Goal: Information Seeking & Learning: Learn about a topic

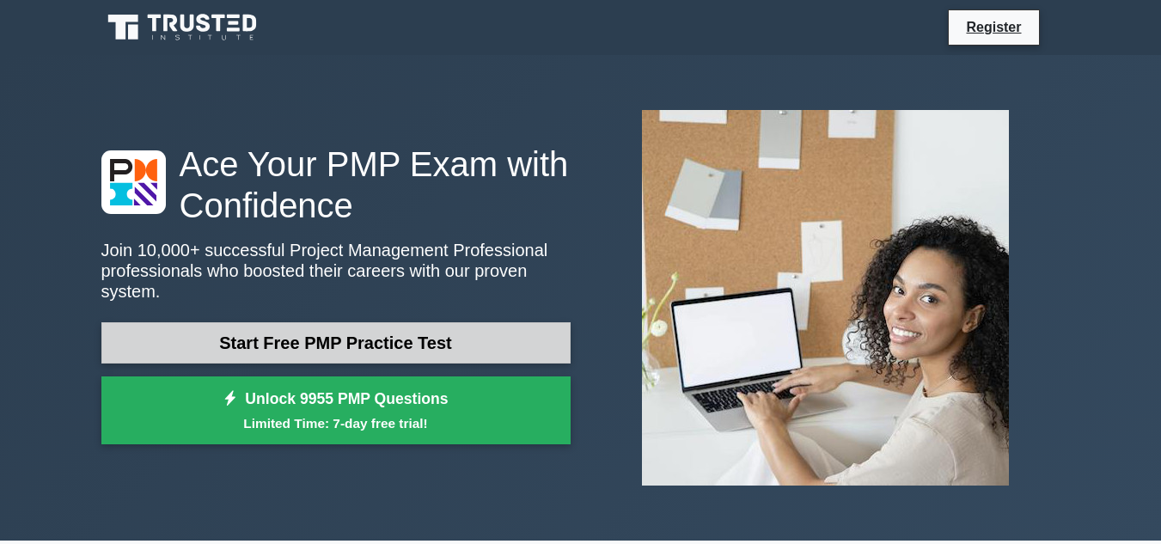
click at [427, 338] on link "Start Free PMP Practice Test" at bounding box center [335, 342] width 469 height 41
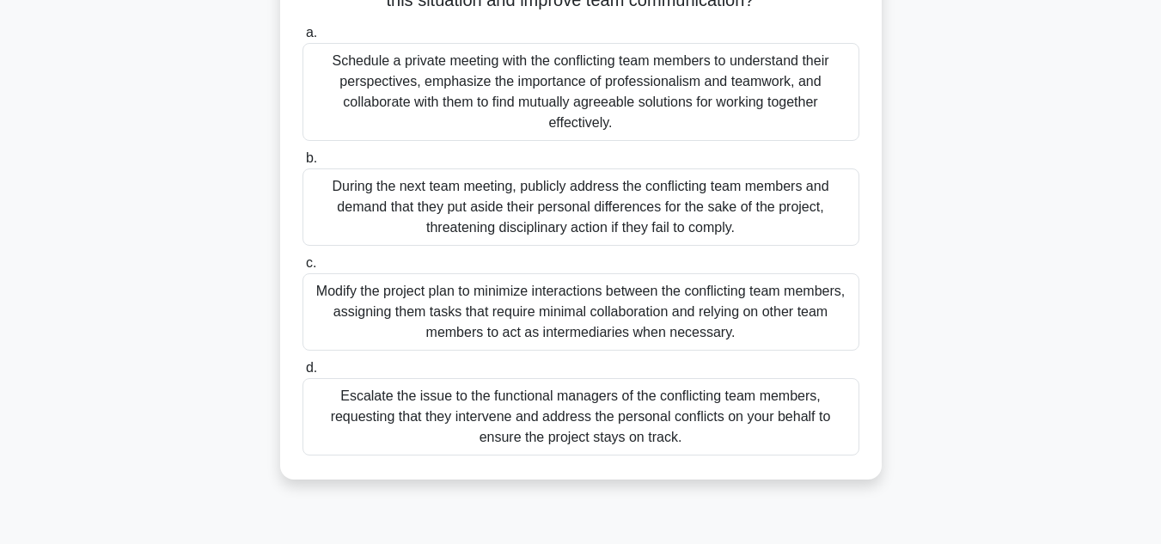
scroll to position [172, 0]
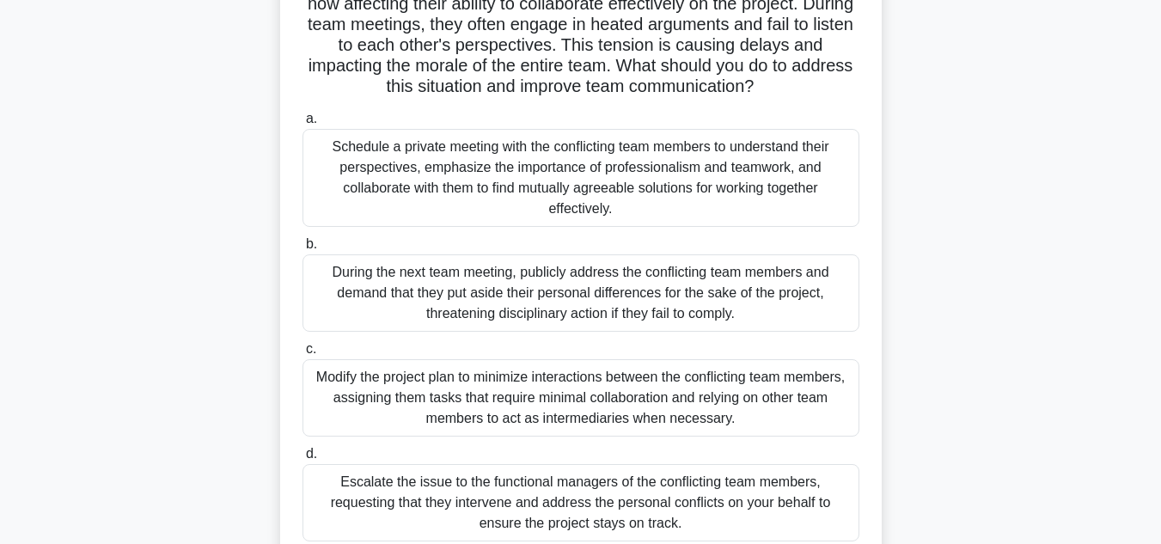
click at [626, 189] on div "Schedule a private meeting with the conflicting team members to understand thei…" at bounding box center [581, 178] width 557 height 98
click at [303, 125] on input "a. Schedule a private meeting with the conflicting team members to understand t…" at bounding box center [303, 118] width 0 height 11
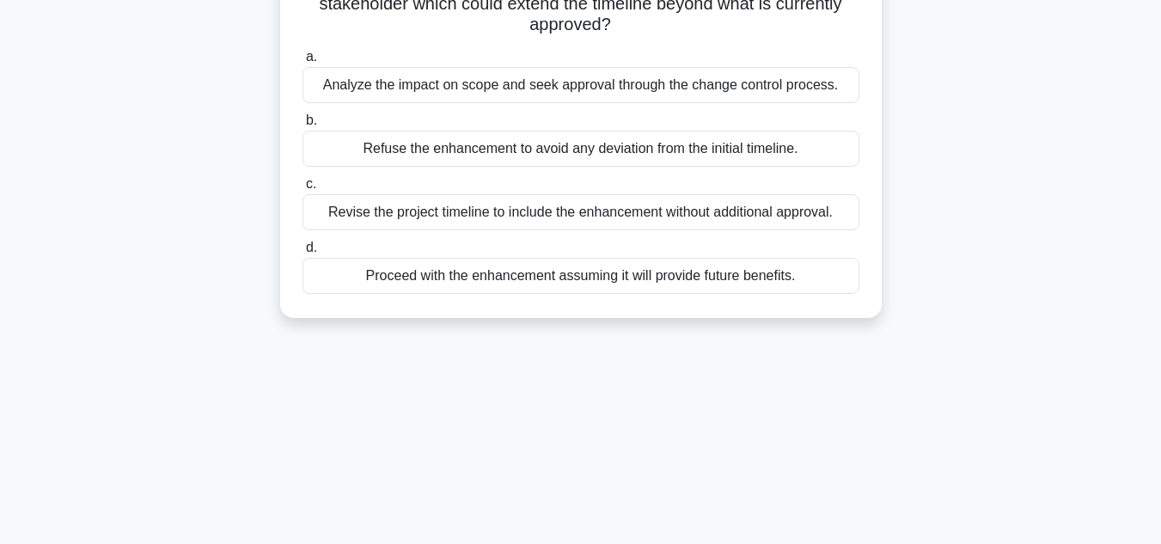
scroll to position [0, 0]
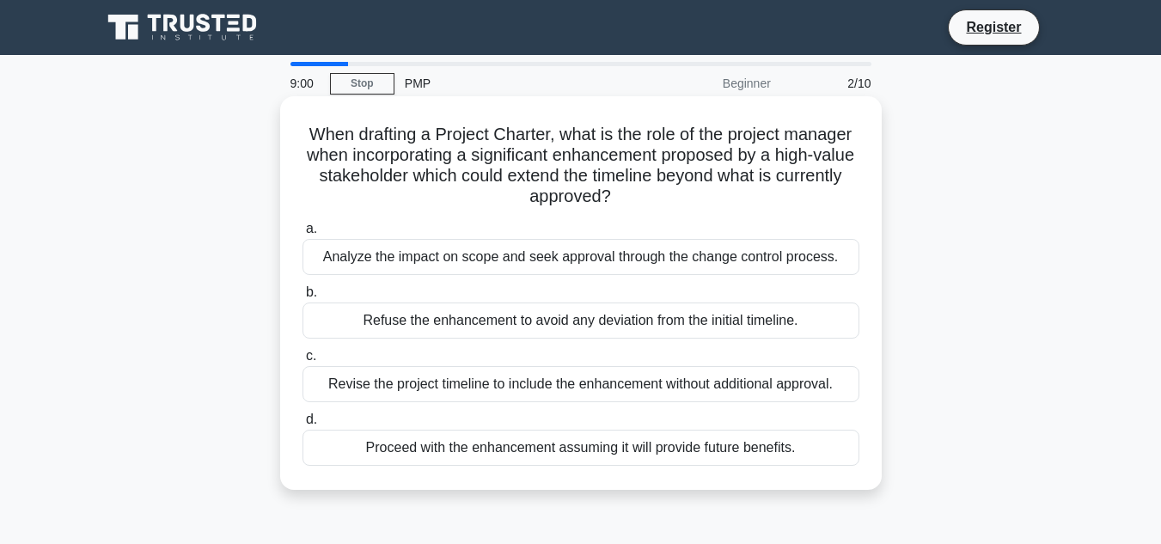
click at [622, 249] on div "Analyze the impact on scope and seek approval through the change control proces…" at bounding box center [581, 257] width 557 height 36
click at [303, 235] on input "a. Analyze the impact on scope and seek approval through the change control pro…" at bounding box center [303, 228] width 0 height 11
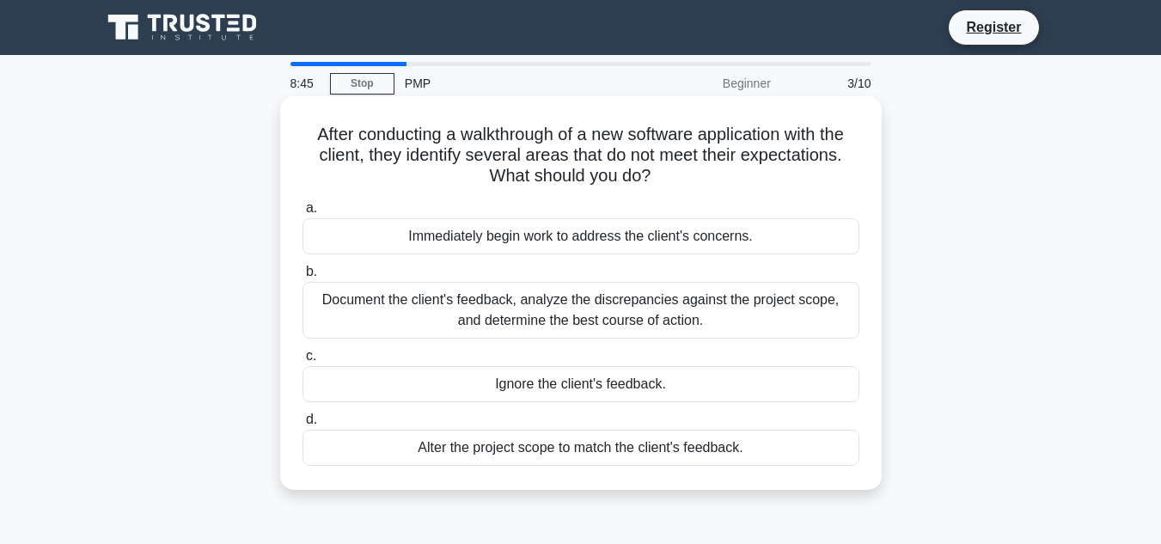
click at [606, 307] on div "Document the client's feedback, analyze the discrepancies against the project s…" at bounding box center [581, 310] width 557 height 57
click at [303, 278] on input "b. Document the client's feedback, analyze the discrepancies against the projec…" at bounding box center [303, 271] width 0 height 11
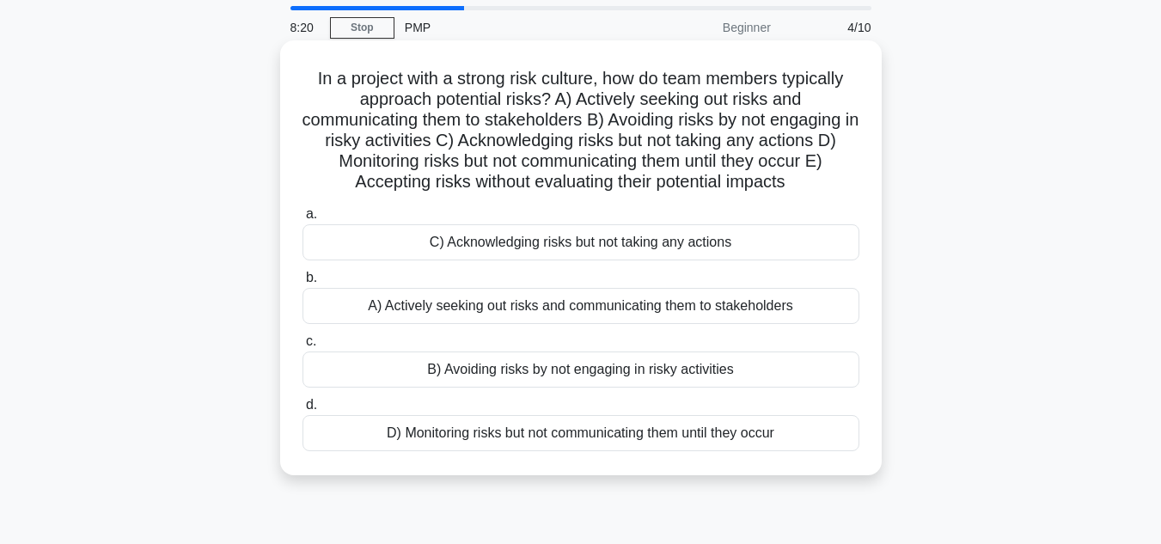
scroll to position [86, 0]
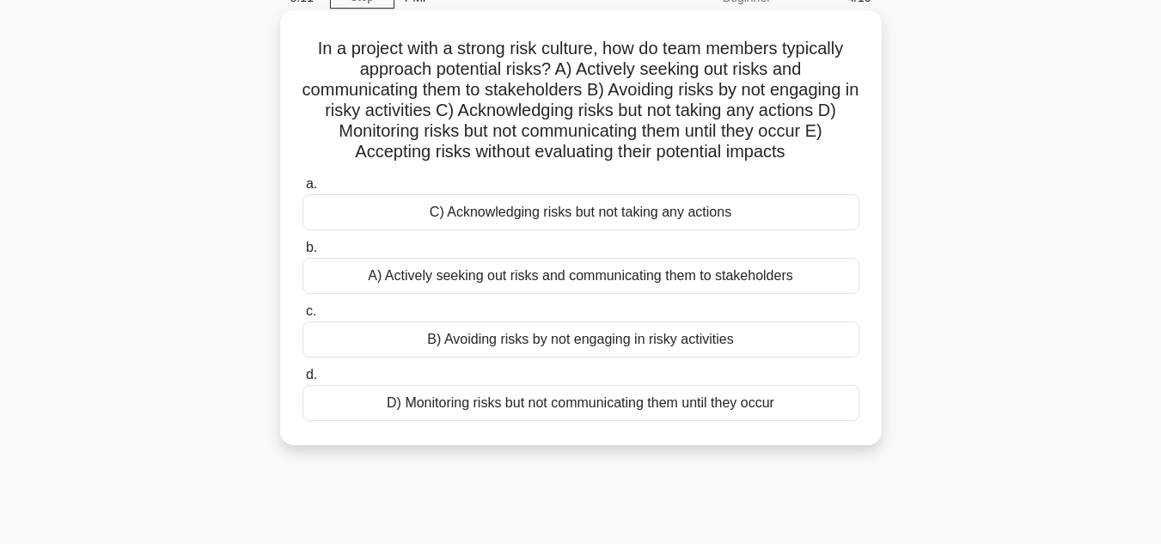
click at [754, 284] on div "A) Actively seeking out risks and communicating them to stakeholders" at bounding box center [581, 276] width 557 height 36
click at [303, 254] on input "b. A) Actively seeking out risks and communicating them to stakeholders" at bounding box center [303, 247] width 0 height 11
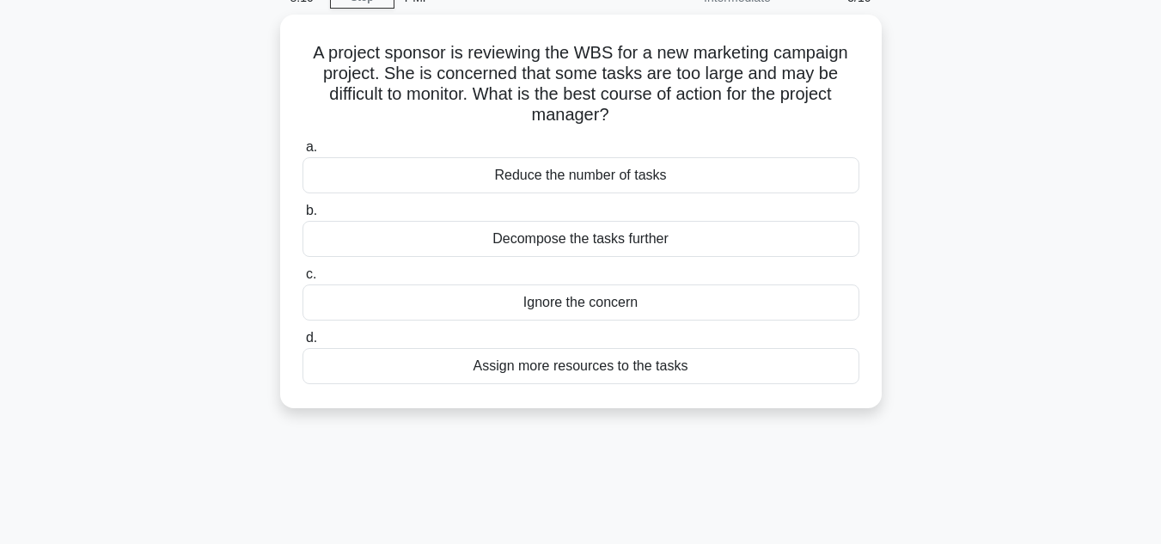
scroll to position [0, 0]
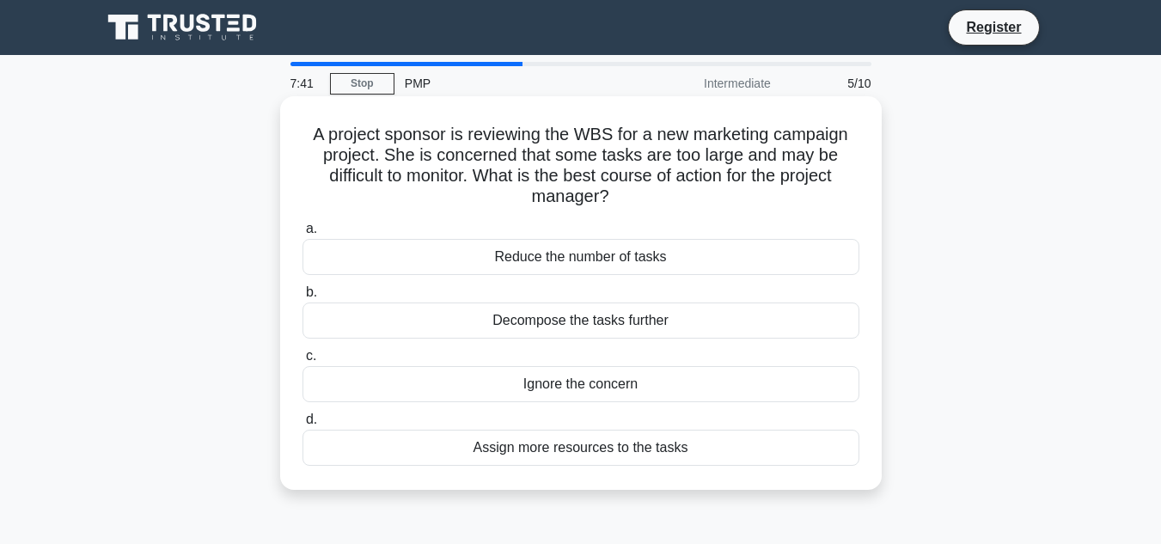
click at [623, 448] on div "Assign more resources to the tasks" at bounding box center [581, 448] width 557 height 36
click at [303, 425] on input "d. Assign more resources to the tasks" at bounding box center [303, 419] width 0 height 11
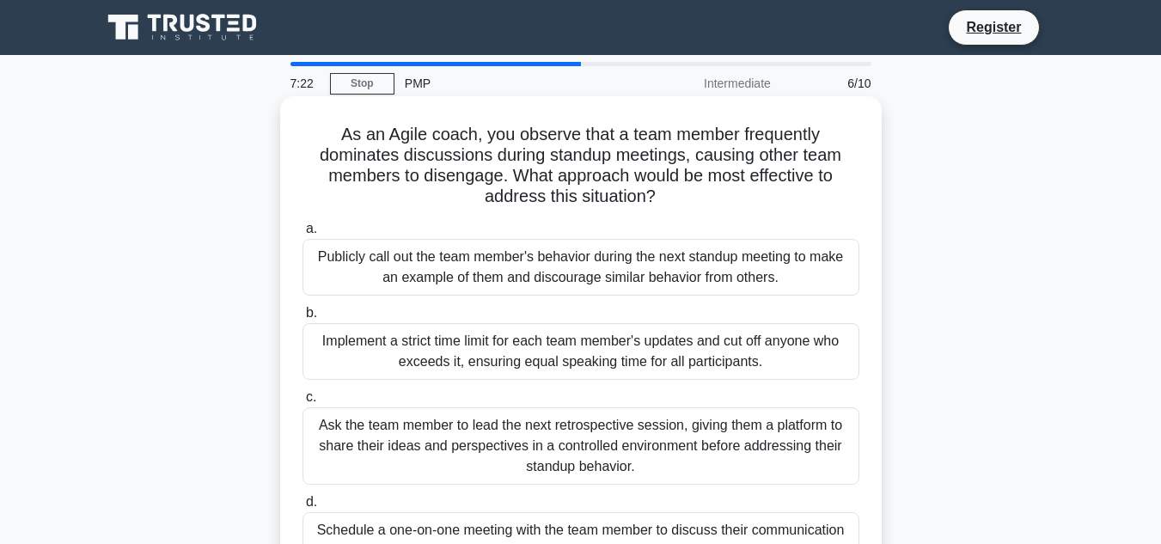
scroll to position [86, 0]
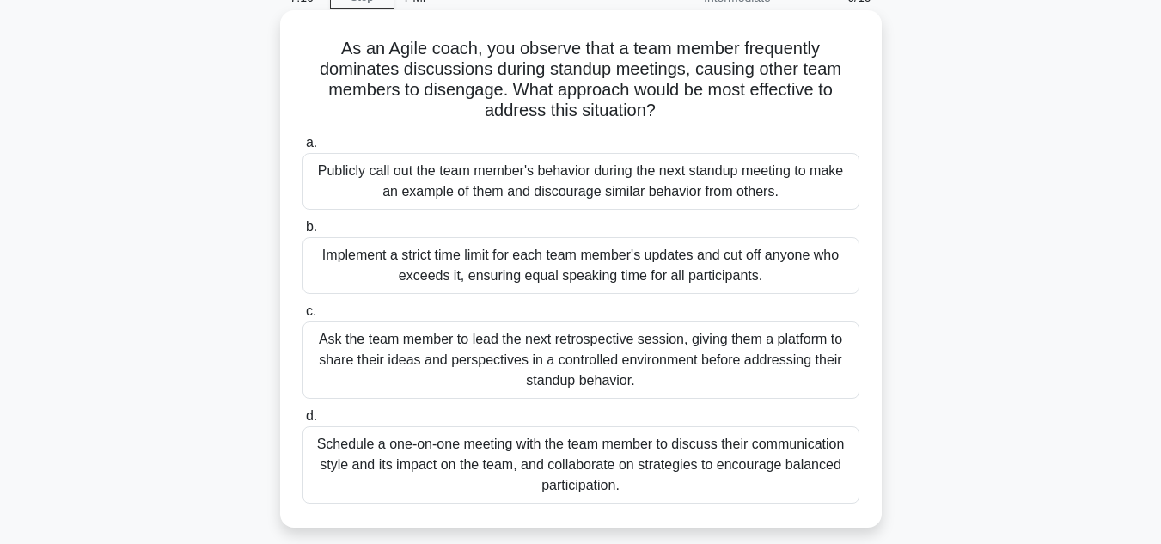
click at [622, 446] on div "Schedule a one-on-one meeting with the team member to discuss their communicati…" at bounding box center [581, 464] width 557 height 77
click at [303, 422] on input "d. Schedule a one-on-one meeting with the team member to discuss their communic…" at bounding box center [303, 416] width 0 height 11
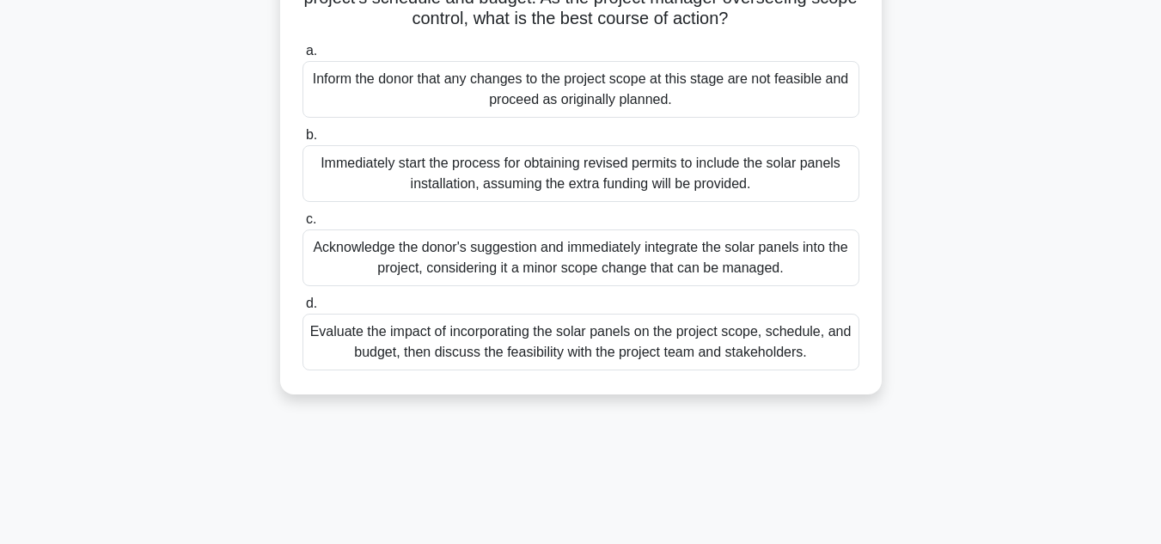
scroll to position [258, 0]
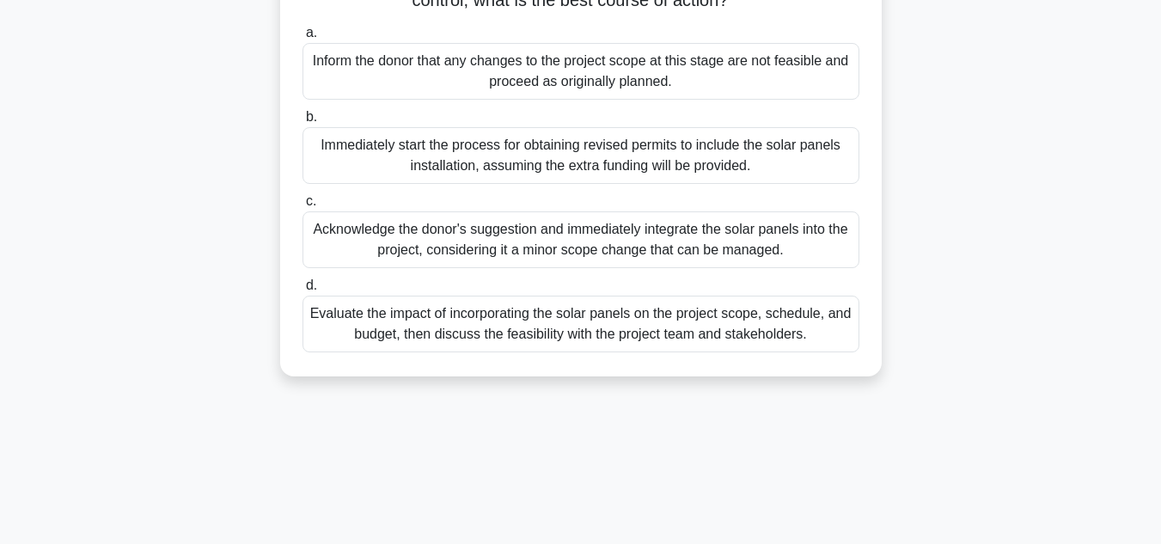
click at [762, 352] on div "Evaluate the impact of incorporating the solar panels on the project scope, sch…" at bounding box center [581, 324] width 557 height 57
click at [303, 291] on input "d. Evaluate the impact of incorporating the solar panels on the project scope, …" at bounding box center [303, 285] width 0 height 11
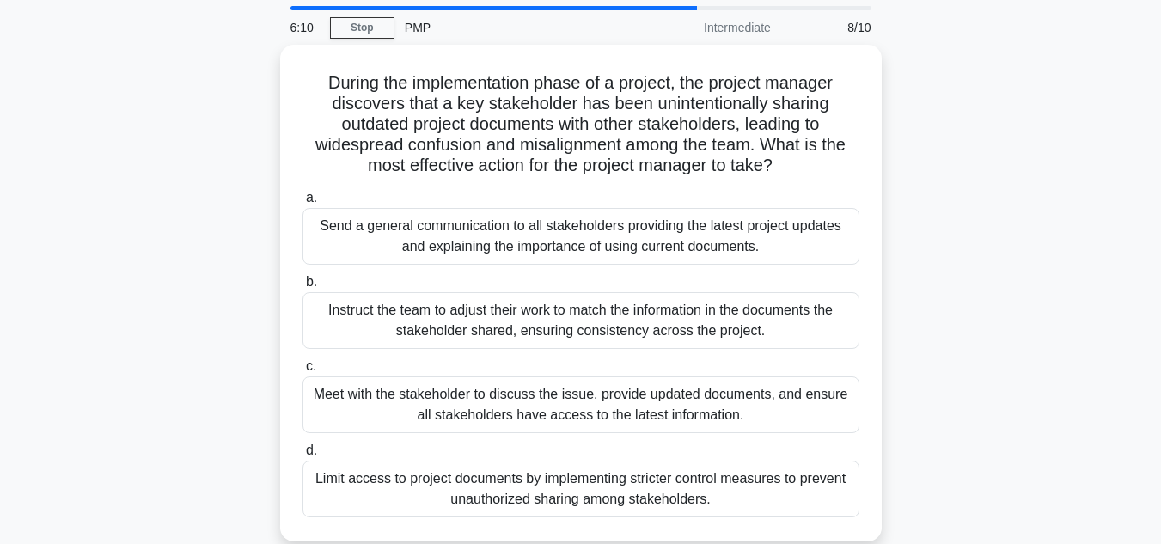
scroll to position [86, 0]
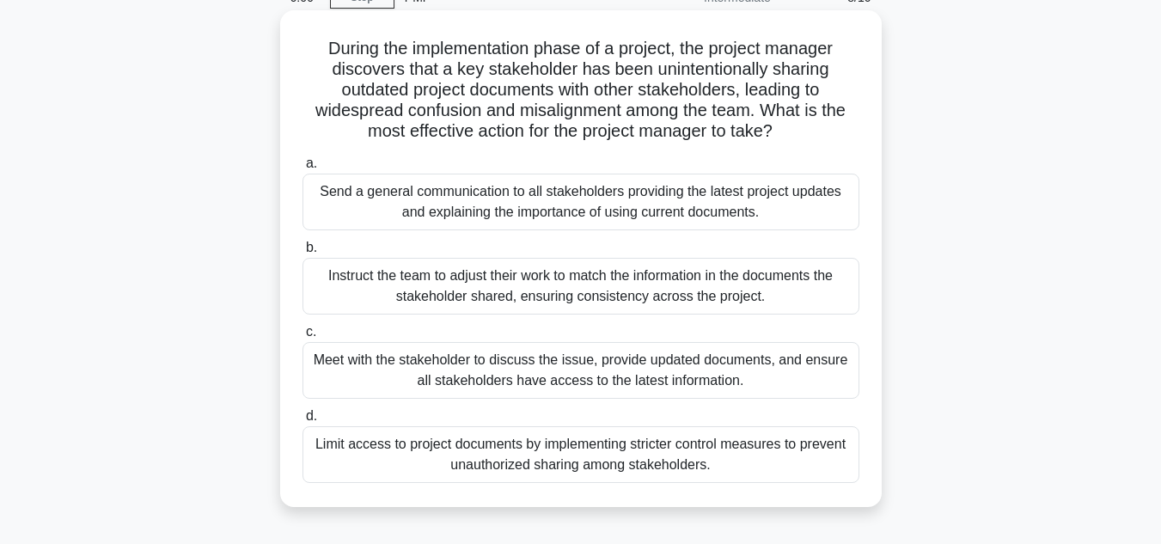
click at [774, 373] on div "Meet with the stakeholder to discuss the issue, provide updated documents, and …" at bounding box center [581, 370] width 557 height 57
click at [303, 338] on input "c. Meet with the stakeholder to discuss the issue, provide updated documents, a…" at bounding box center [303, 332] width 0 height 11
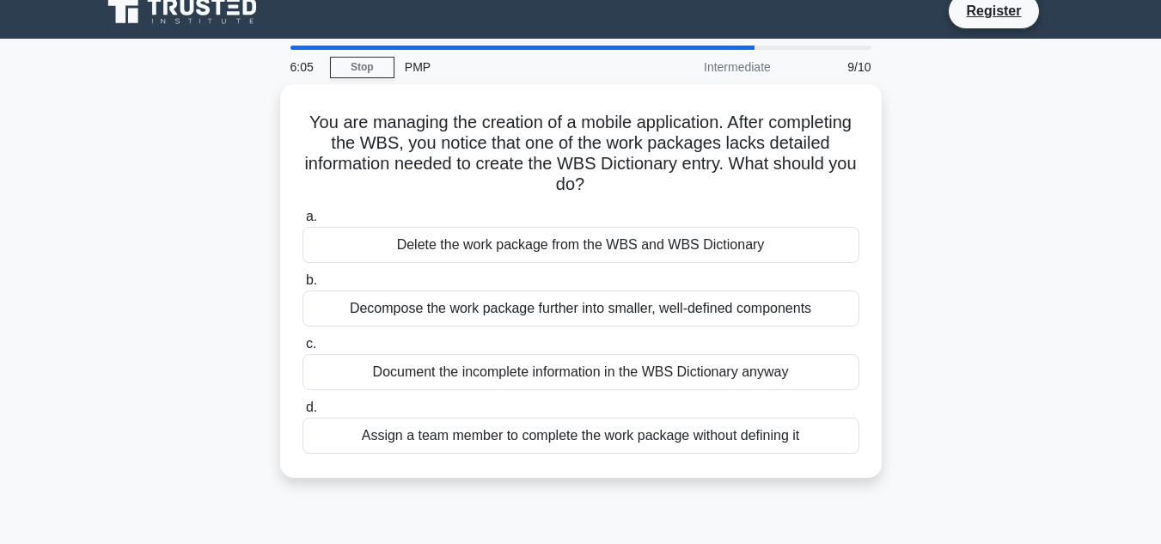
scroll to position [0, 0]
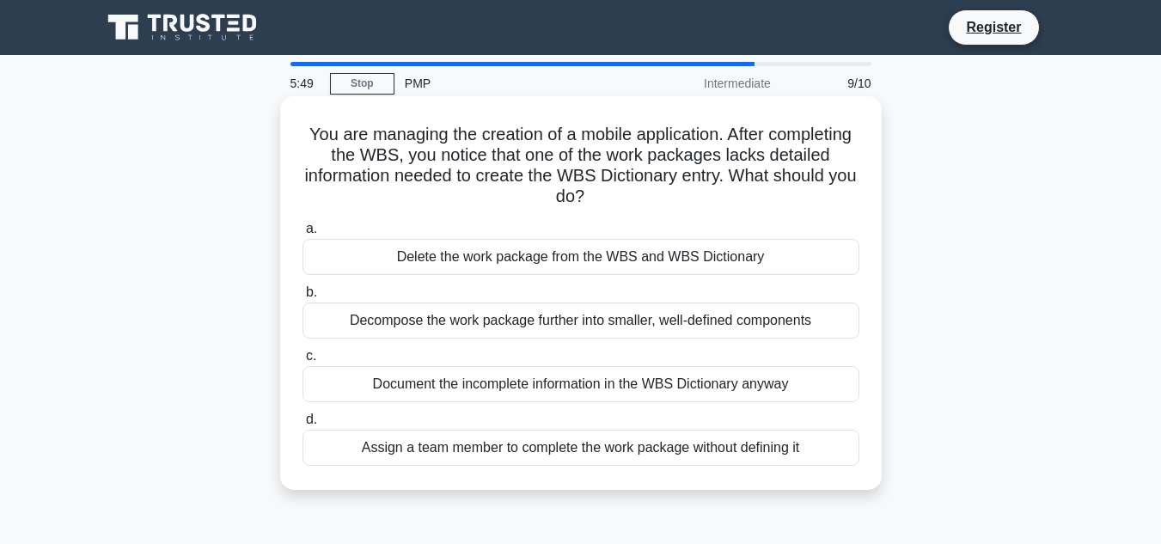
click at [801, 388] on div "Document the incomplete information in the WBS Dictionary anyway" at bounding box center [581, 384] width 557 height 36
click at [303, 362] on input "c. Document the incomplete information in the WBS Dictionary anyway" at bounding box center [303, 356] width 0 height 11
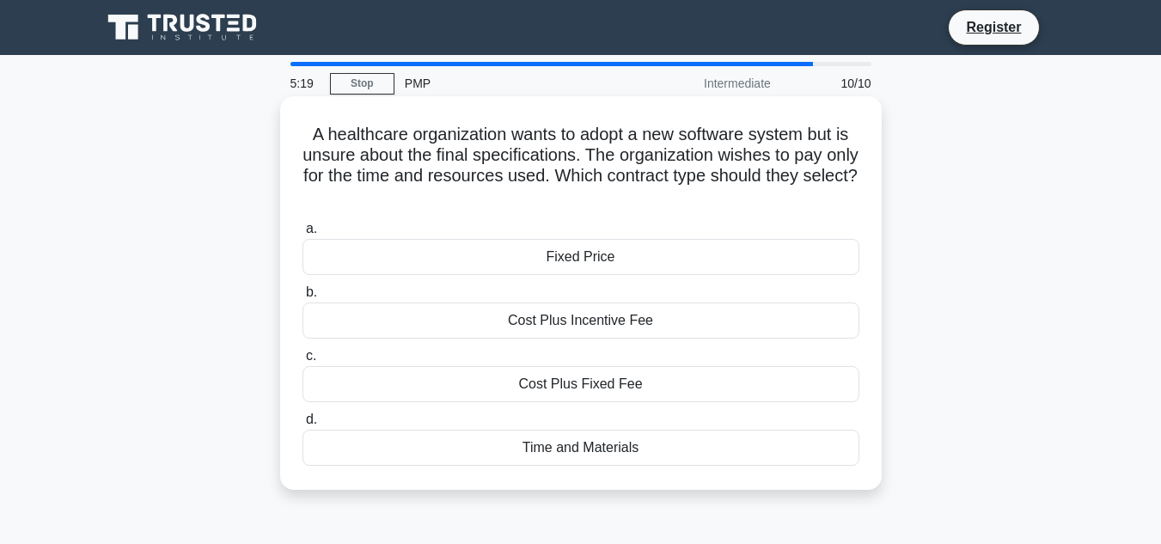
click at [728, 319] on div "Cost Plus Incentive Fee" at bounding box center [581, 321] width 557 height 36
click at [303, 298] on input "b. Cost Plus Incentive Fee" at bounding box center [303, 292] width 0 height 11
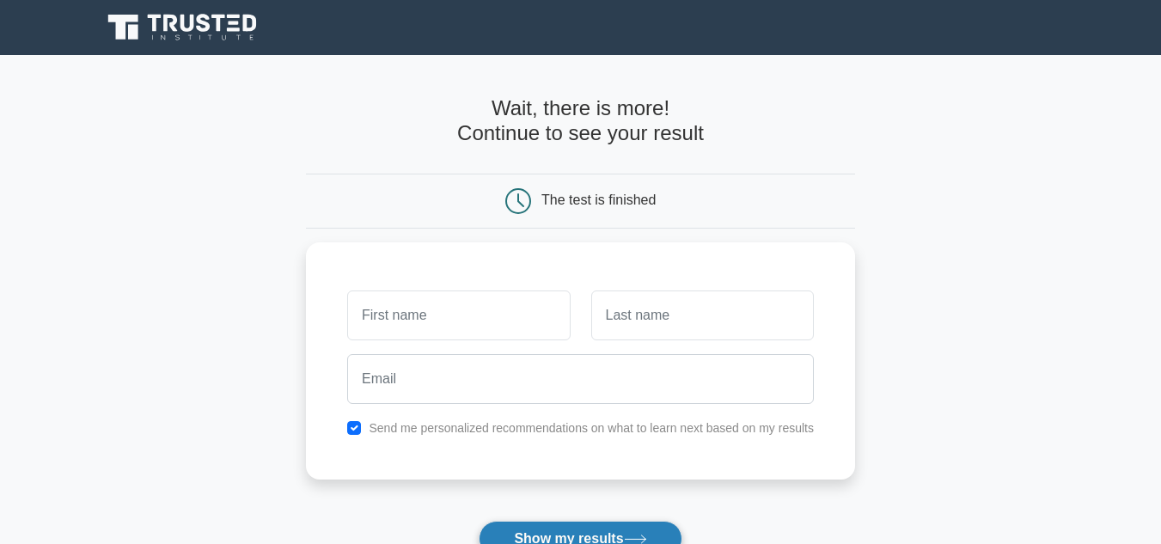
click at [615, 538] on button "Show my results" at bounding box center [580, 539] width 203 height 36
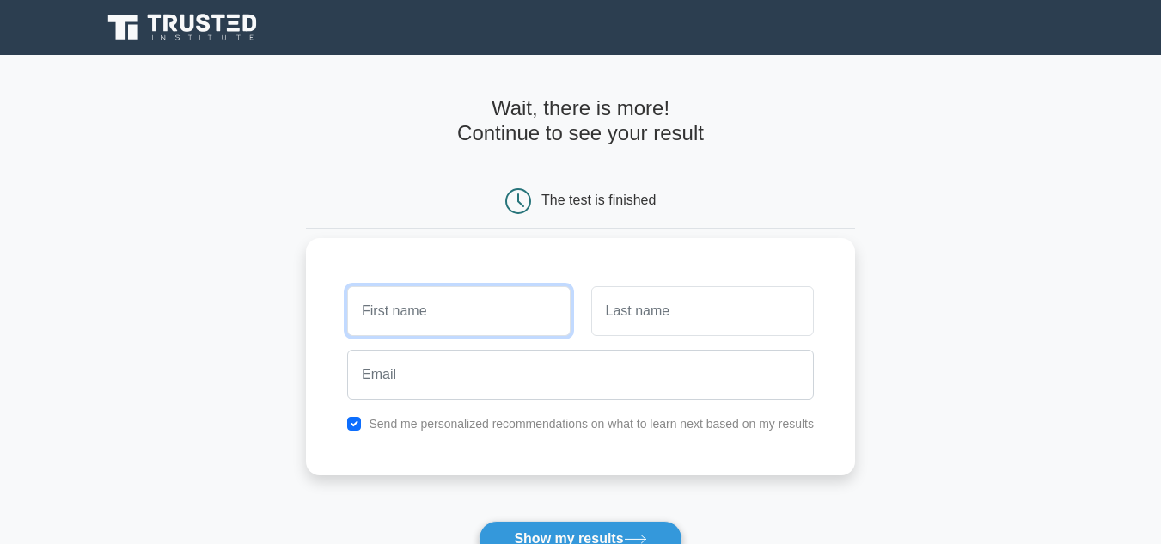
click at [439, 294] on input "text" at bounding box center [458, 311] width 223 height 50
click at [380, 315] on input "catoline" at bounding box center [458, 311] width 223 height 50
type input "caroline"
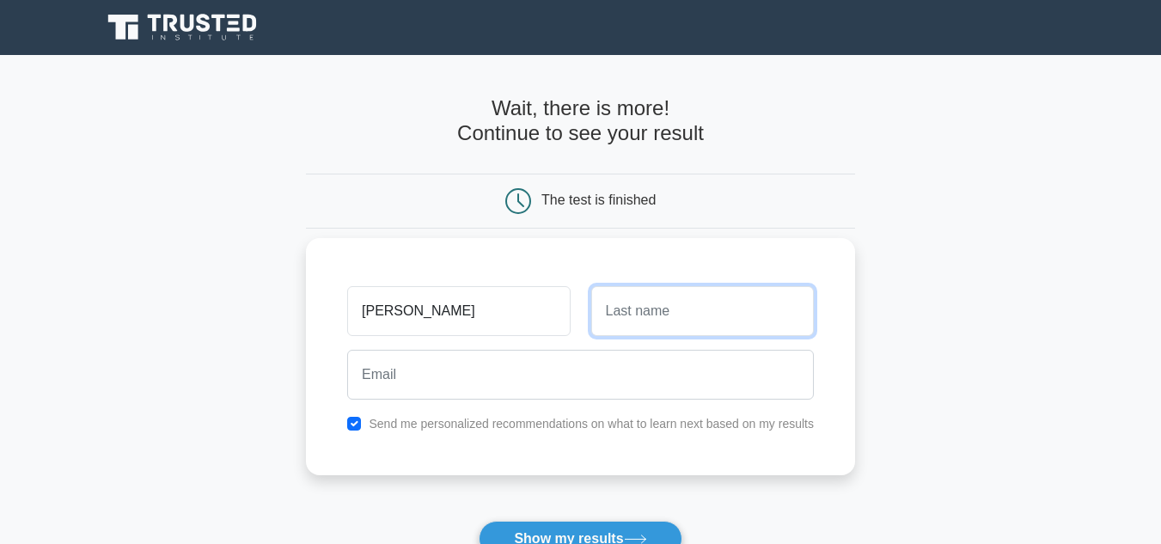
click at [652, 323] on input "text" at bounding box center [702, 311] width 223 height 50
type input "nanyombi"
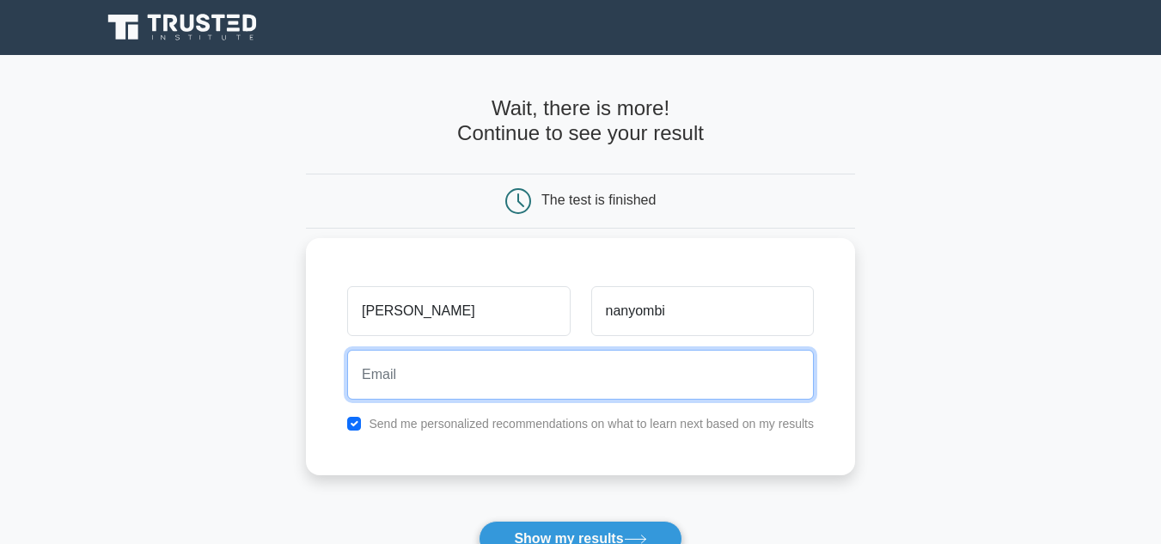
click at [447, 379] on input "email" at bounding box center [580, 375] width 467 height 50
type input "carolinenanyombi98@gmail.com"
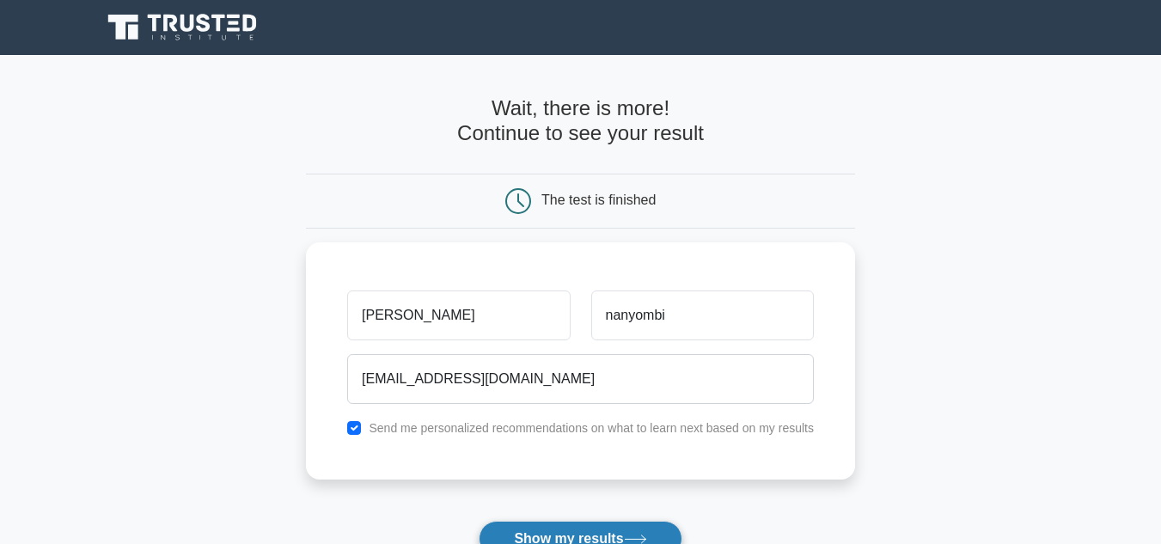
click at [550, 527] on button "Show my results" at bounding box center [580, 539] width 203 height 36
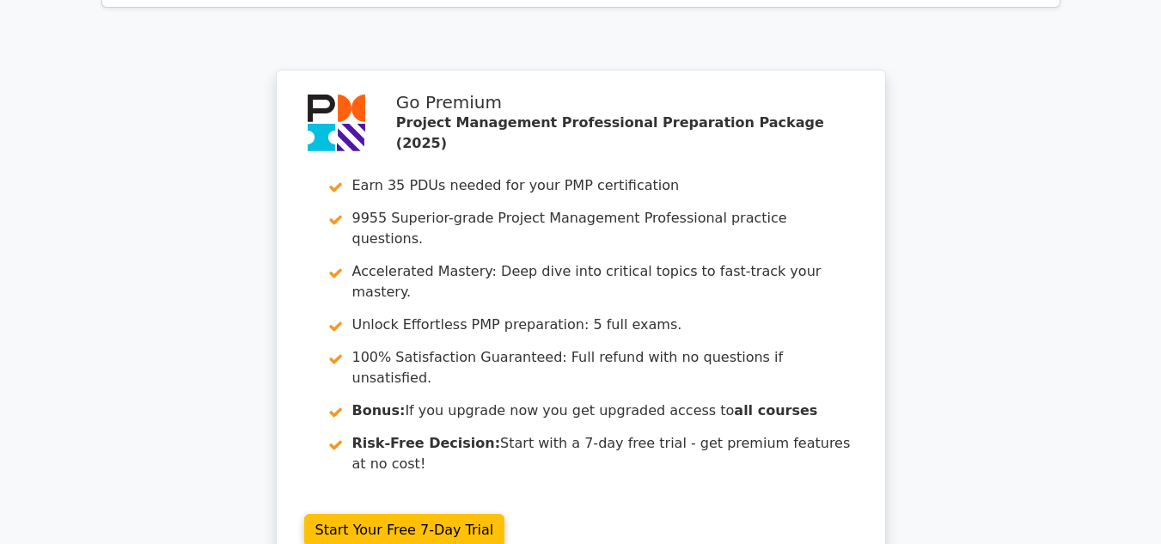
scroll to position [3266, 0]
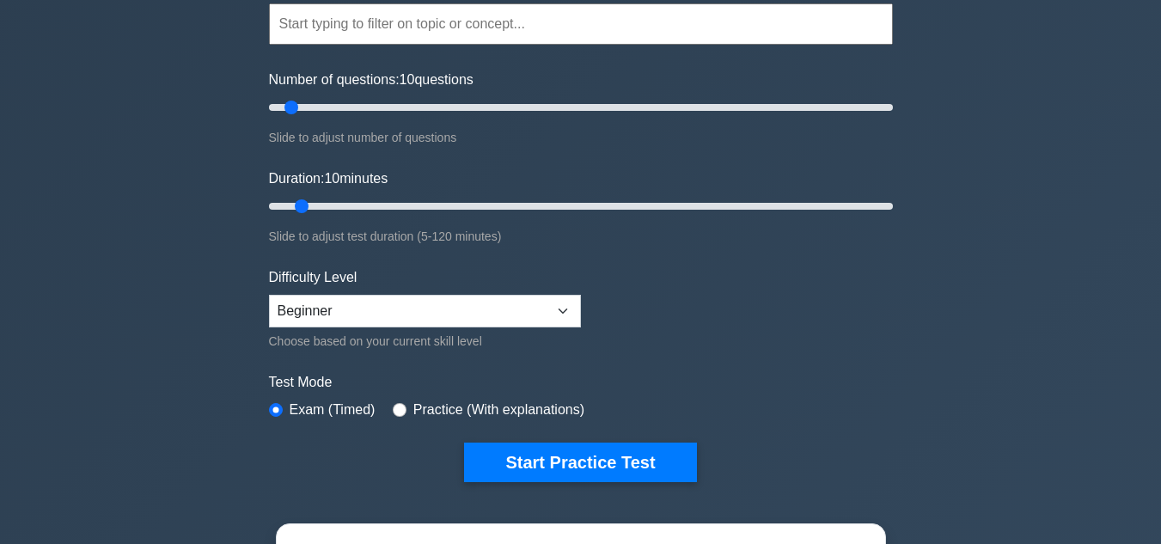
scroll to position [172, 0]
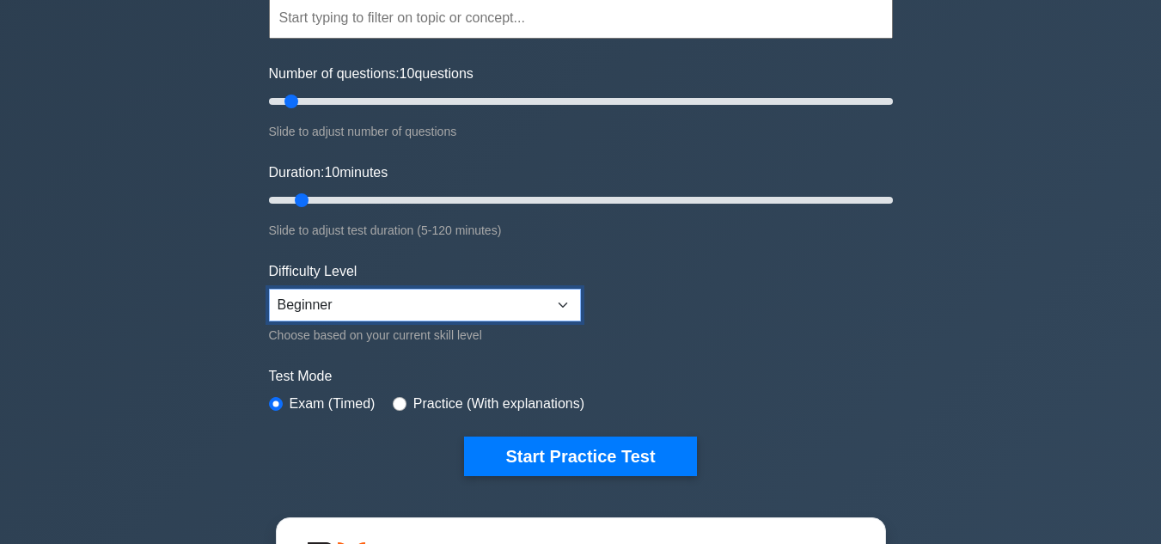
click at [561, 306] on select "Beginner Intermediate Expert" at bounding box center [425, 305] width 312 height 33
